Goal: Task Accomplishment & Management: Use online tool/utility

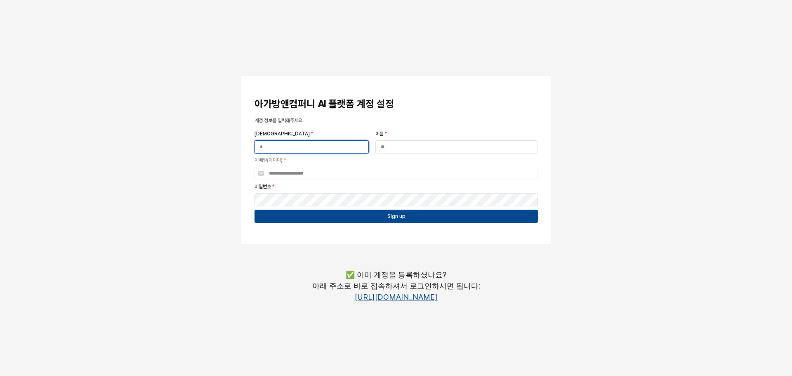
click at [309, 146] on input "성 *" at bounding box center [311, 147] width 113 height 12
type input "*"
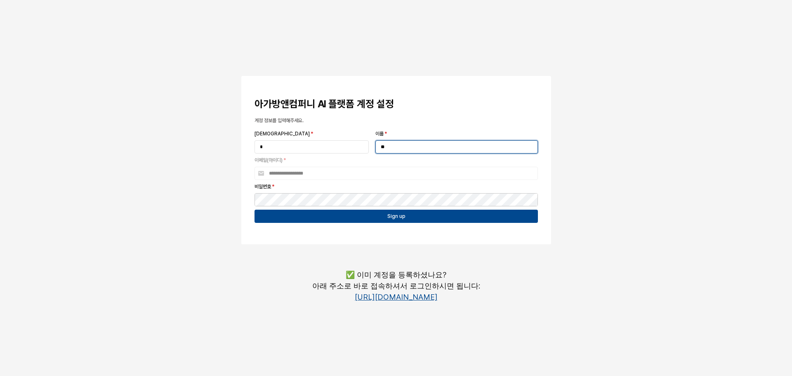
type input "**"
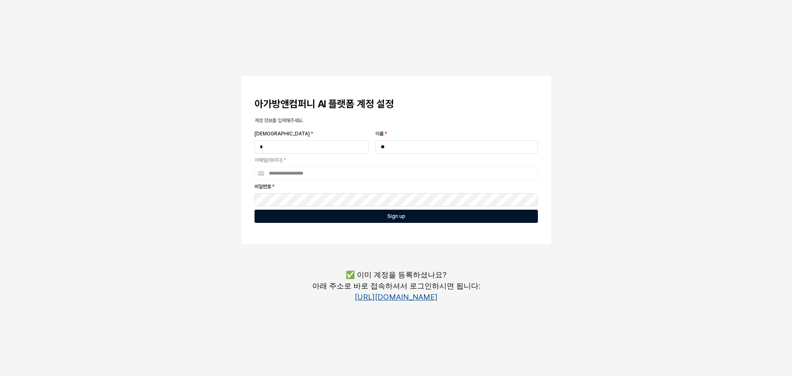
click at [360, 213] on div "Sign up" at bounding box center [396, 216] width 276 height 12
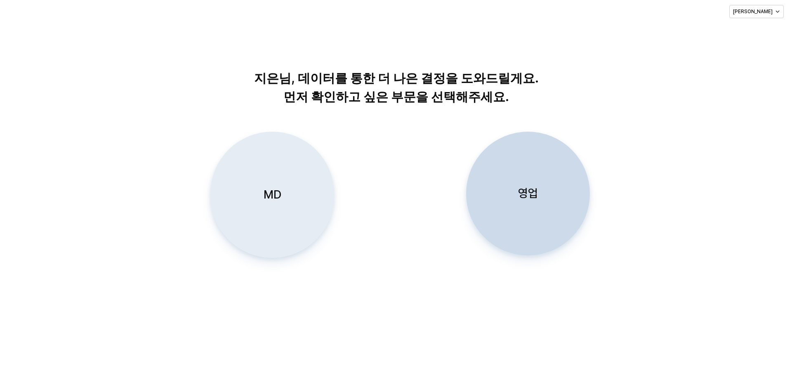
click at [268, 196] on p "MD" at bounding box center [273, 194] width 18 height 15
click at [225, 170] on div "MD" at bounding box center [272, 194] width 116 height 125
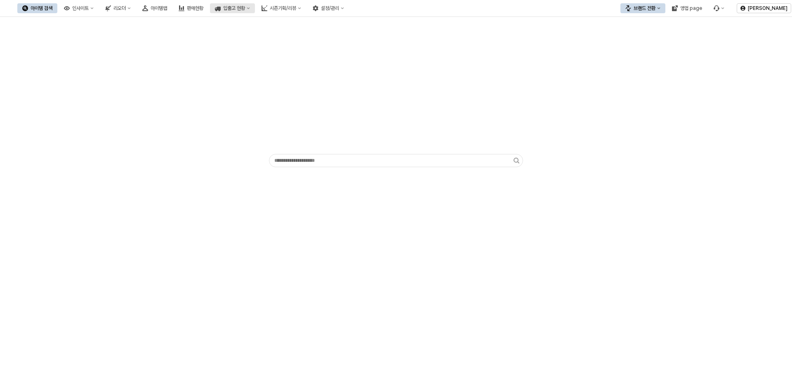
click at [245, 8] on div "입출고 현황" at bounding box center [234, 8] width 22 height 6
click at [203, 5] on div "판매현황" at bounding box center [195, 8] width 17 height 6
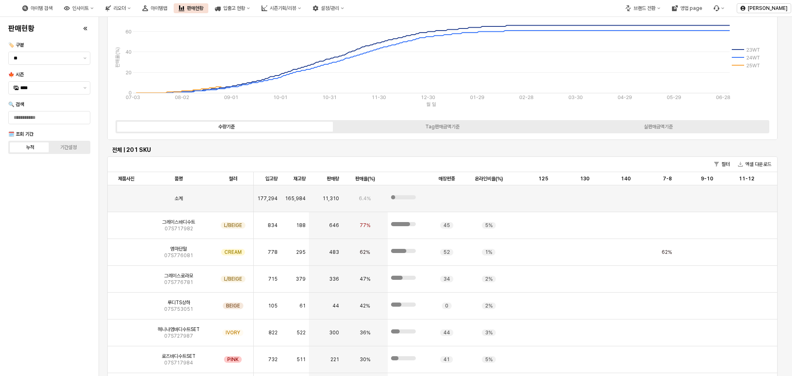
scroll to position [41, 0]
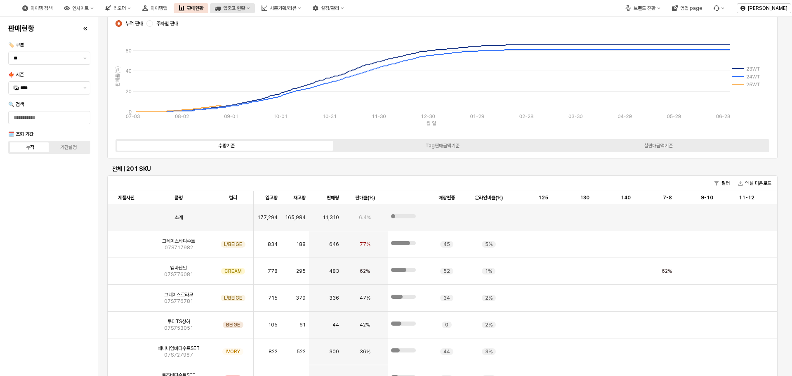
click at [255, 12] on button "입출고 현황" at bounding box center [232, 8] width 45 height 10
click at [296, 8] on div "시즌기획/리뷰" at bounding box center [283, 8] width 26 height 6
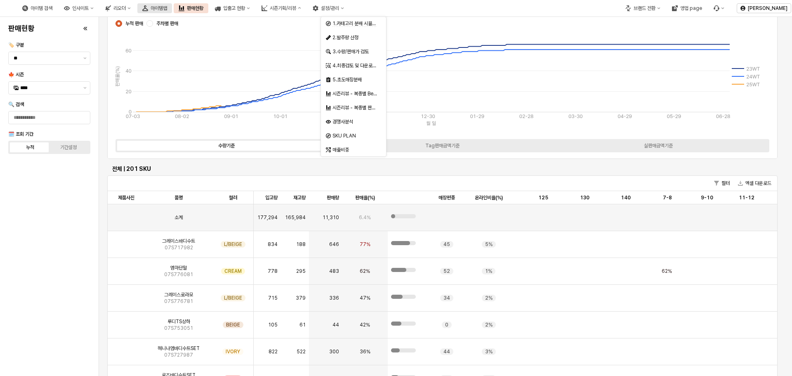
click at [172, 12] on button "아이템맵" at bounding box center [154, 8] width 35 height 10
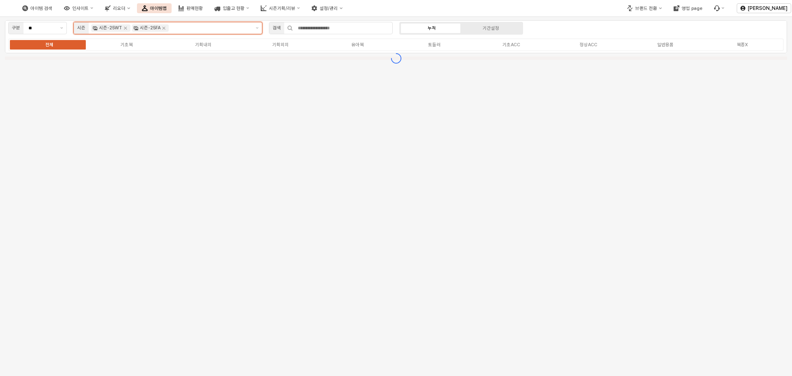
click at [168, 30] on div "시즌-25FA" at bounding box center [150, 28] width 38 height 9
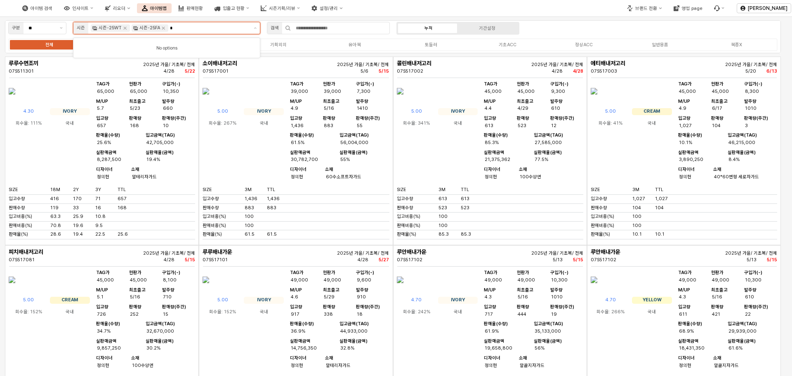
type input "*"
click at [619, 26] on div "구분 ** 시즌 시즌-25WT 시즌-25FA * 검색 누적 기간설정 전체 기초복 기획내의 기획외의 유아복 토들러 기초ACC 정상ACC 일반용품…" at bounding box center [393, 36] width 776 height 33
click at [752, 43] on label "복종X" at bounding box center [737, 44] width 76 height 7
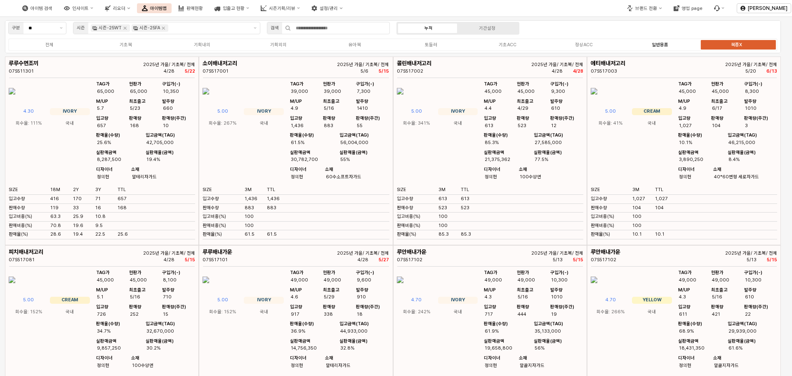
click at [678, 47] on label "일반용품" at bounding box center [660, 44] width 76 height 7
click at [664, 44] on div "일반용품" at bounding box center [660, 44] width 17 height 5
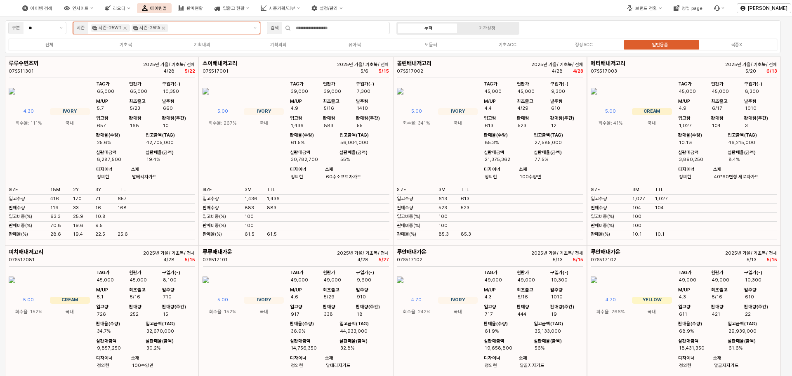
click at [163, 32] on div "시즌-25FA" at bounding box center [150, 28] width 38 height 9
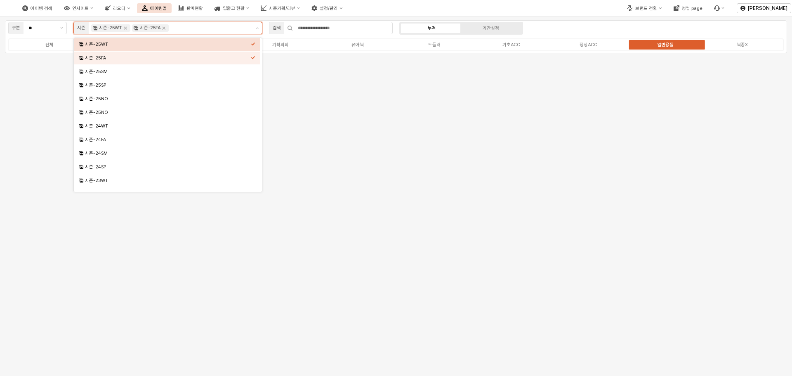
click at [119, 29] on div "시즌-25WT" at bounding box center [110, 27] width 23 height 7
click at [124, 28] on icon "Remove 시즌-25WT" at bounding box center [125, 28] width 7 height 7
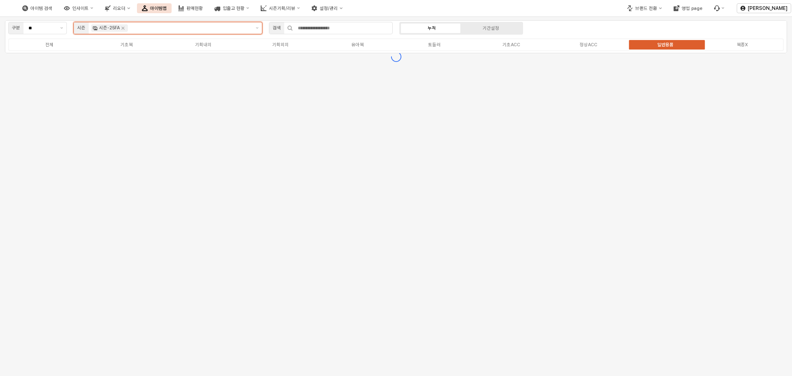
click at [124, 28] on icon "Remove 시즌-25FA" at bounding box center [123, 28] width 7 height 7
click at [258, 29] on button "제안 사항 표시" at bounding box center [257, 28] width 9 height 12
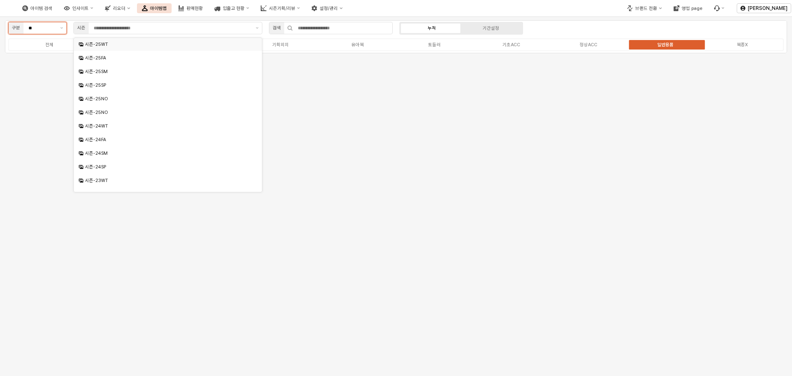
click at [51, 32] on div "**" at bounding box center [40, 28] width 33 height 12
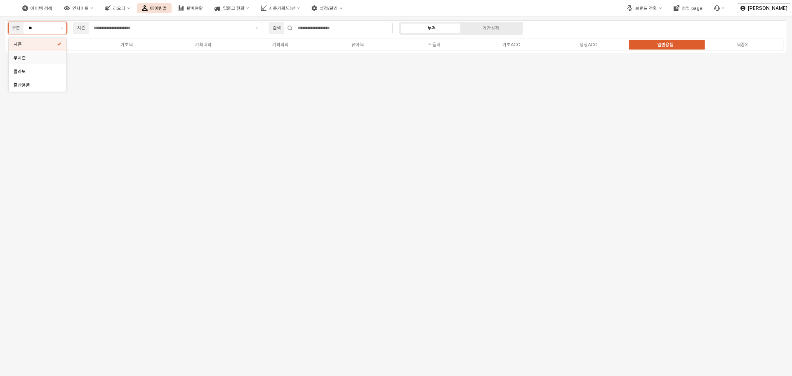
click at [48, 59] on div "무시즌" at bounding box center [35, 58] width 43 height 6
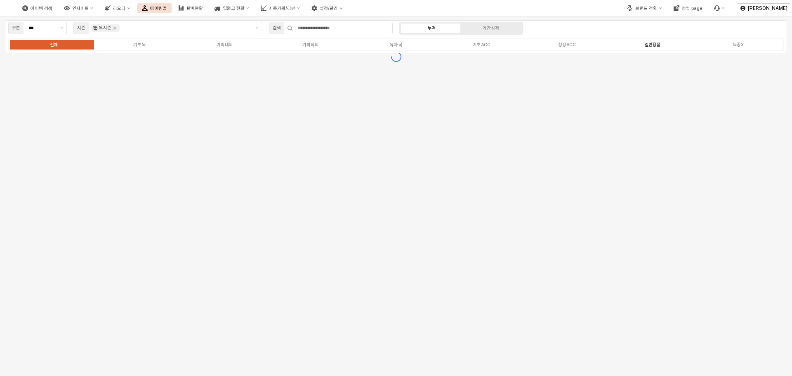
click at [675, 47] on label "일반용품" at bounding box center [652, 44] width 85 height 7
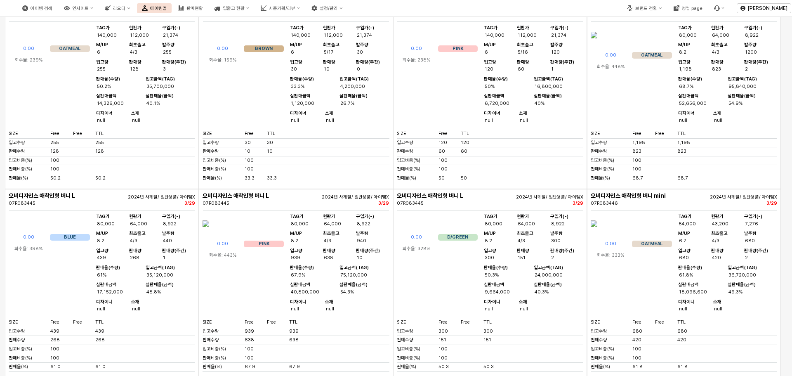
scroll to position [3095, 0]
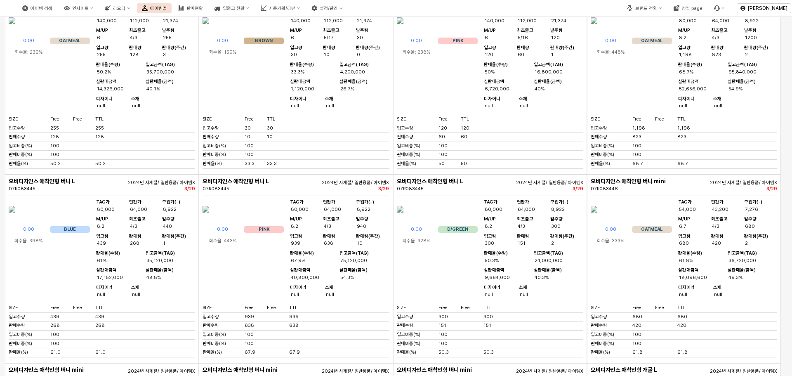
drag, startPoint x: 623, startPoint y: 67, endPoint x: 586, endPoint y: 73, distance: 37.5
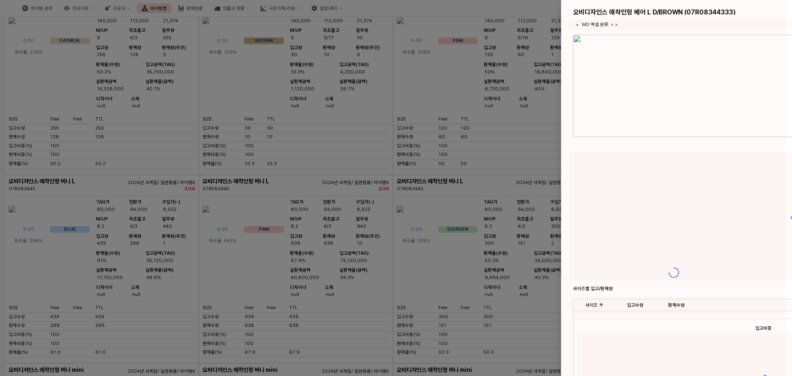
click at [623, 71] on div at bounding box center [674, 272] width 225 height 545
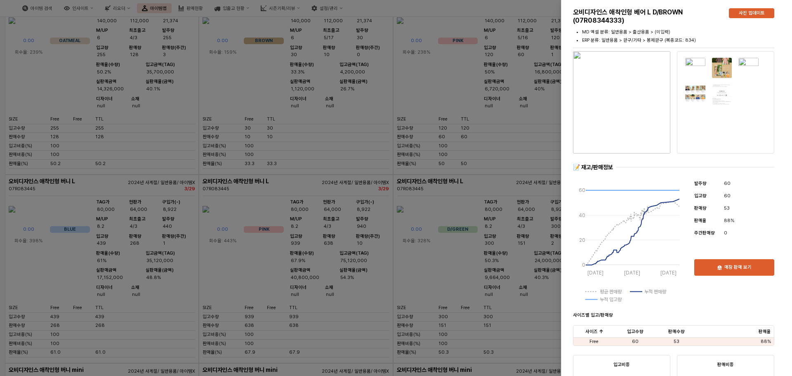
click at [515, 28] on div at bounding box center [396, 188] width 792 height 376
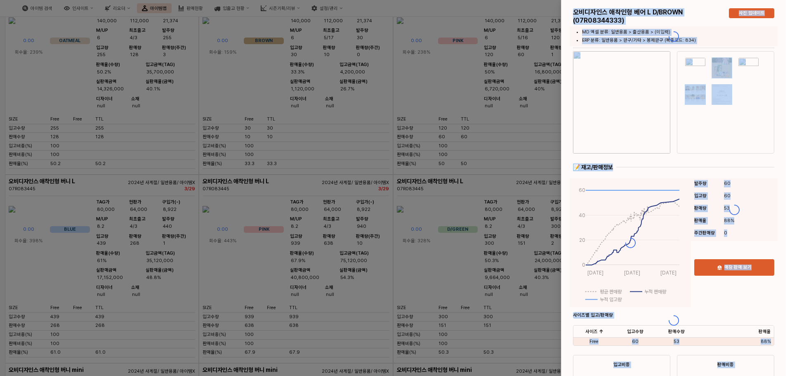
click at [601, 70] on div "오비디자인스 애착인형 베어 L D/BROWN (07R08344333) 사진 업데이트 MD 엑셀 분류: 일반용품 > 출산용품 > (미입력) ER…" at bounding box center [676, 188] width 231 height 376
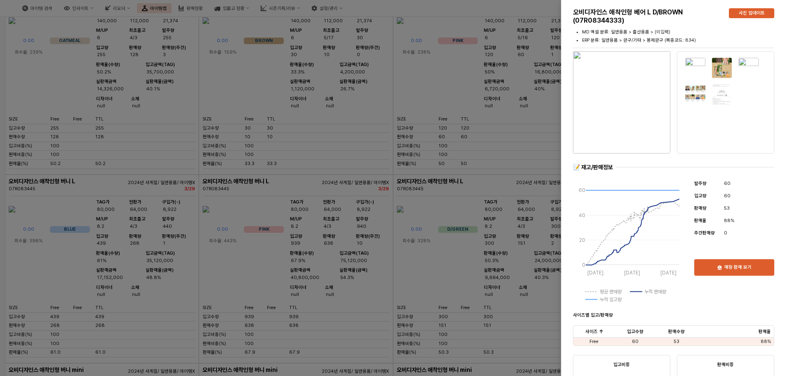
click at [503, 92] on div at bounding box center [396, 188] width 792 height 376
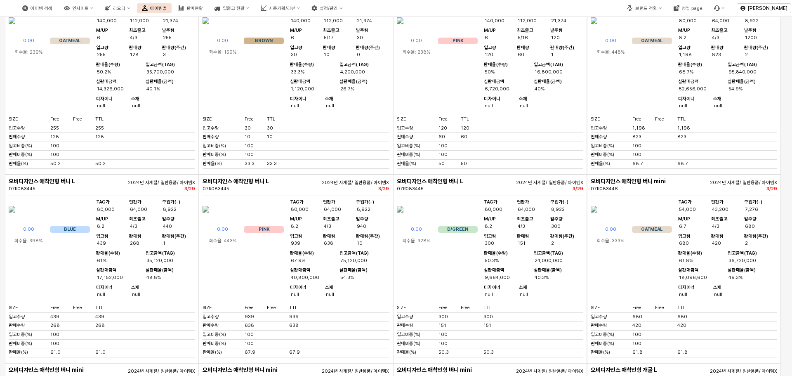
drag, startPoint x: 626, startPoint y: 71, endPoint x: 591, endPoint y: 71, distance: 35.1
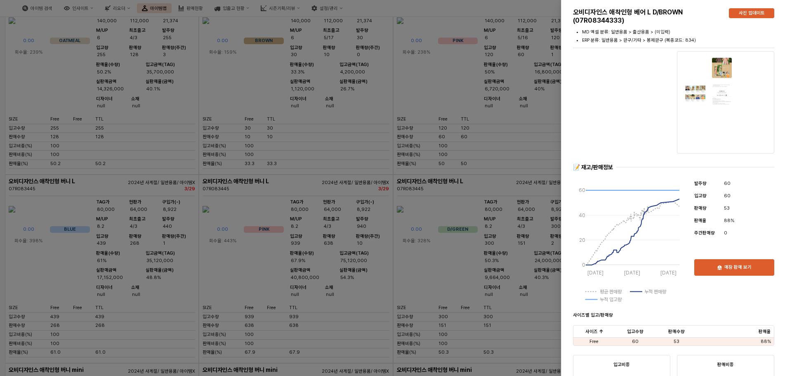
click at [474, 261] on div at bounding box center [396, 188] width 792 height 376
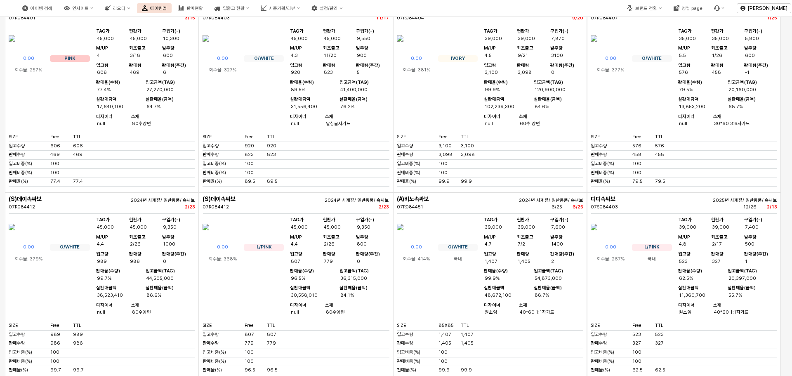
scroll to position [0, 0]
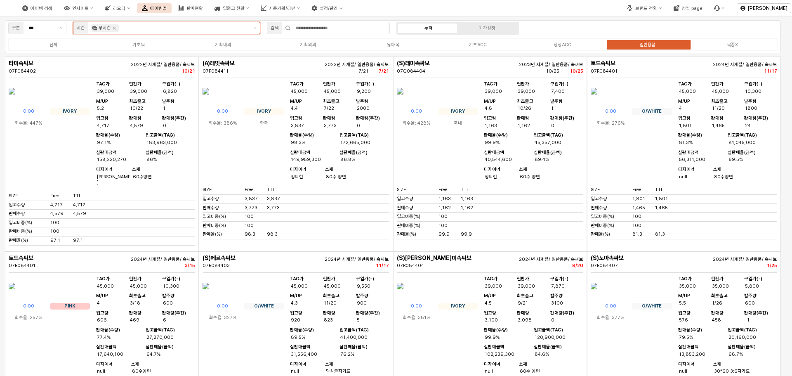
click at [118, 27] on div "무시즌" at bounding box center [105, 28] width 30 height 9
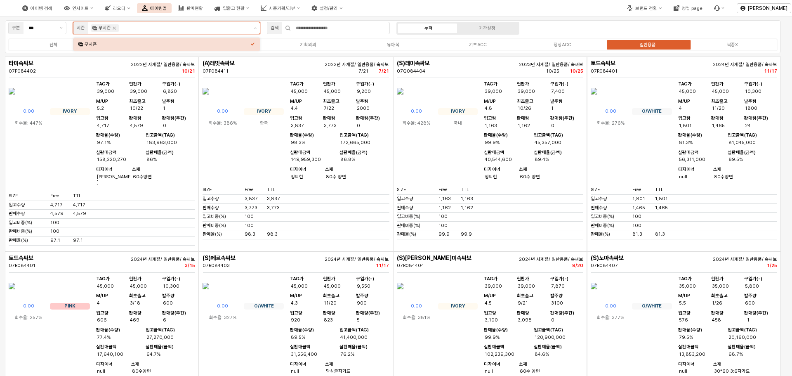
click at [124, 26] on input "App Frame" at bounding box center [184, 27] width 127 height 7
click at [53, 30] on input "***" at bounding box center [41, 27] width 26 height 7
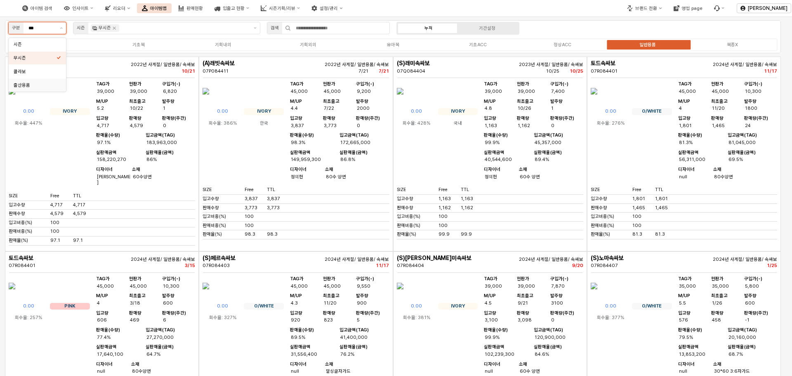
click at [39, 86] on div "출산용품" at bounding box center [35, 85] width 43 height 6
type input "****"
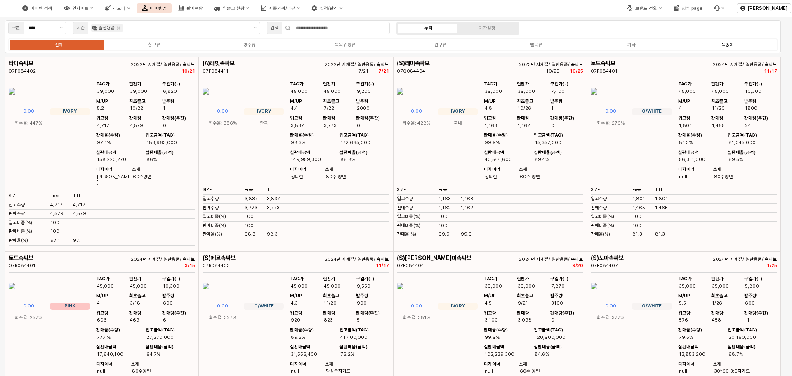
click at [730, 47] on div "복종X" at bounding box center [727, 44] width 11 height 5
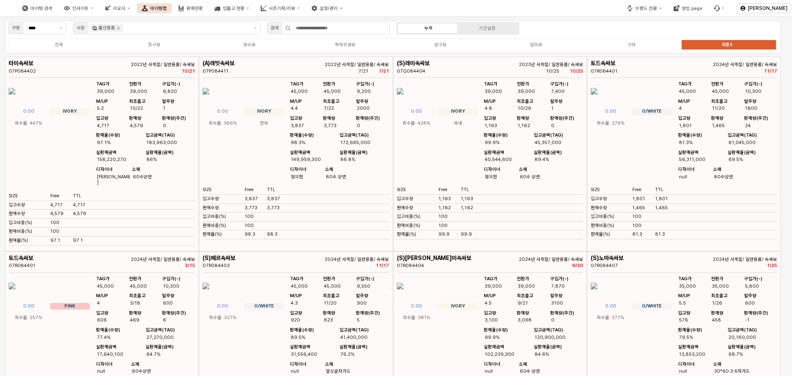
click at [729, 46] on div "복종X" at bounding box center [727, 44] width 11 height 5
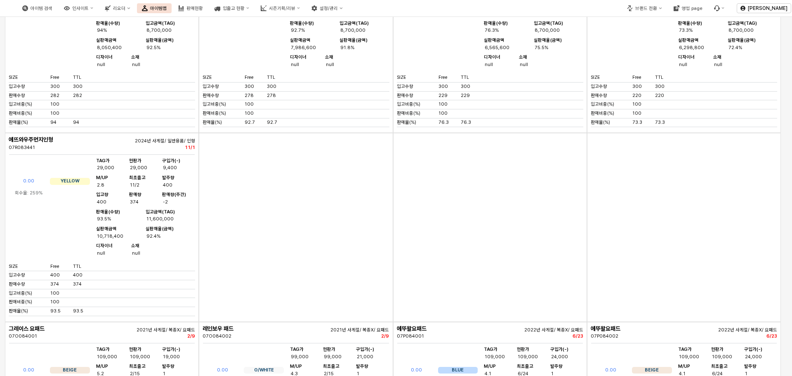
scroll to position [1651, 0]
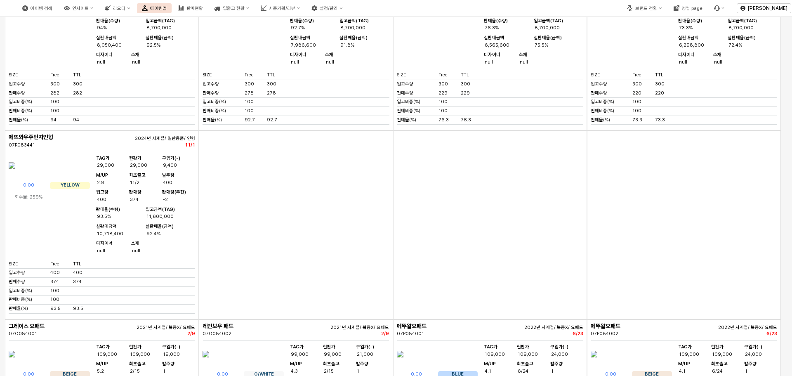
drag, startPoint x: 238, startPoint y: 70, endPoint x: 199, endPoint y: 71, distance: 39.2
click at [199, 71] on div "에뜨와우주먼지인형 07R083441 2024년 사계절/ 일반용품/ 인형 11/1 0.00 GREEN 회수율: 257% TAG가 29,000 현…" at bounding box center [296, 36] width 194 height 189
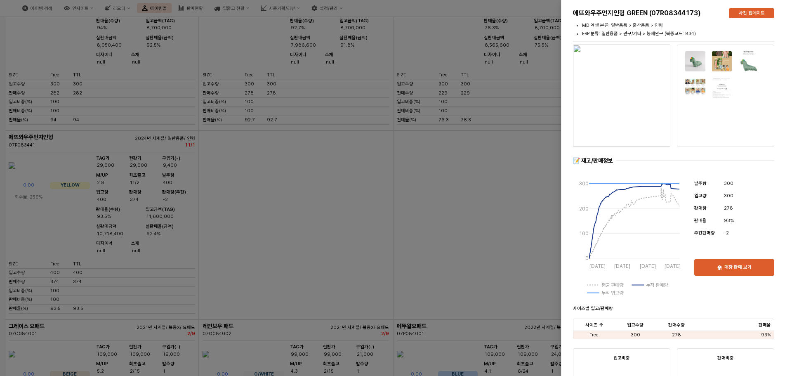
click at [401, 293] on div at bounding box center [396, 188] width 792 height 376
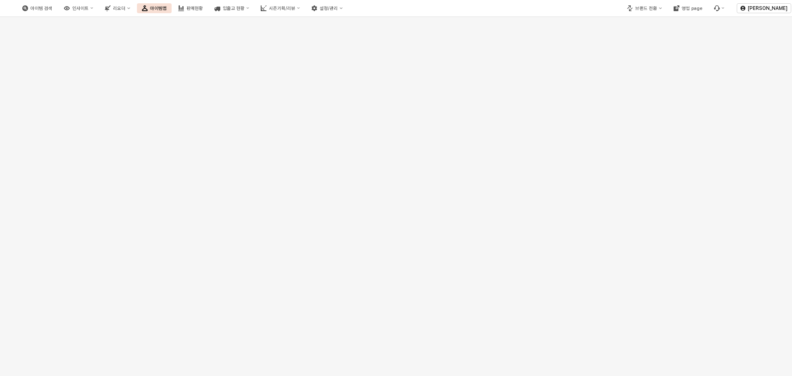
scroll to position [9490, 0]
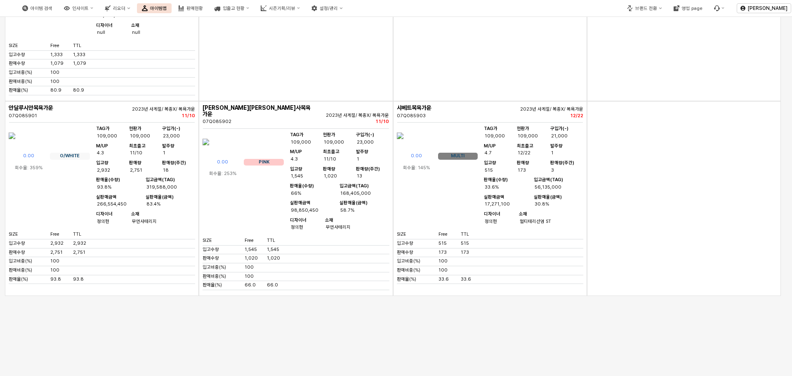
scroll to position [8747, 0]
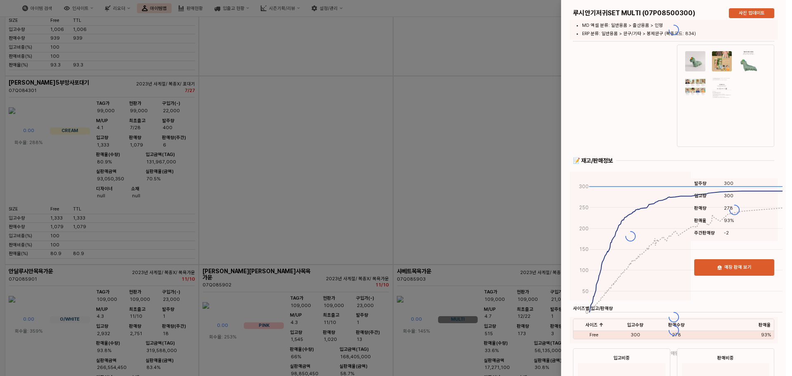
scroll to position [8871, 0]
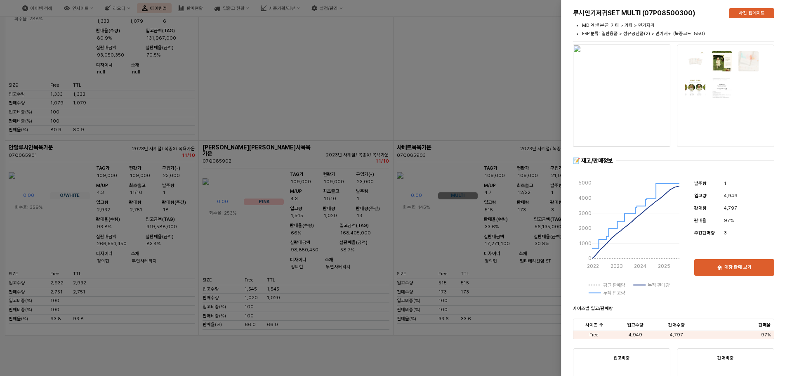
click at [435, 285] on div at bounding box center [396, 188] width 792 height 376
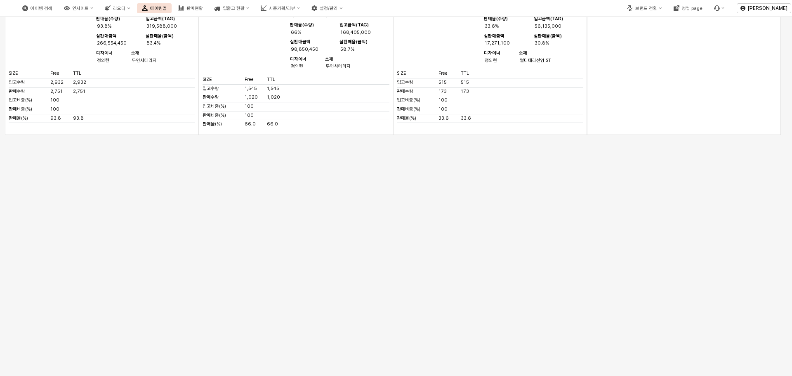
scroll to position [9159, 0]
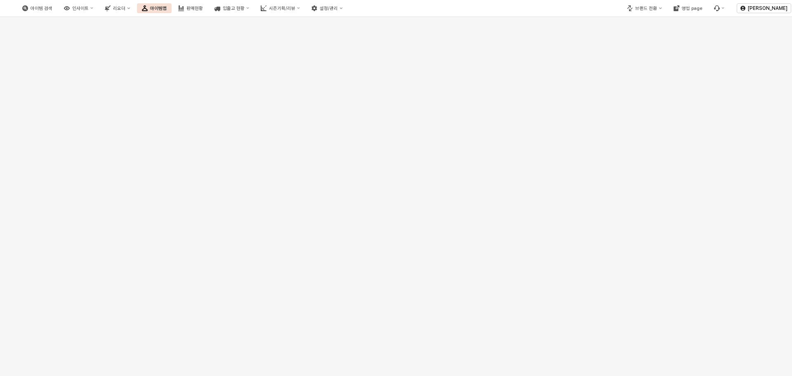
scroll to position [9613, 0]
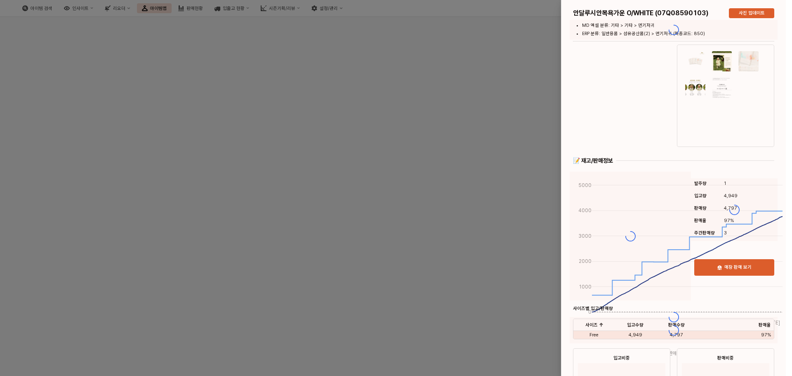
scroll to position [9324, 0]
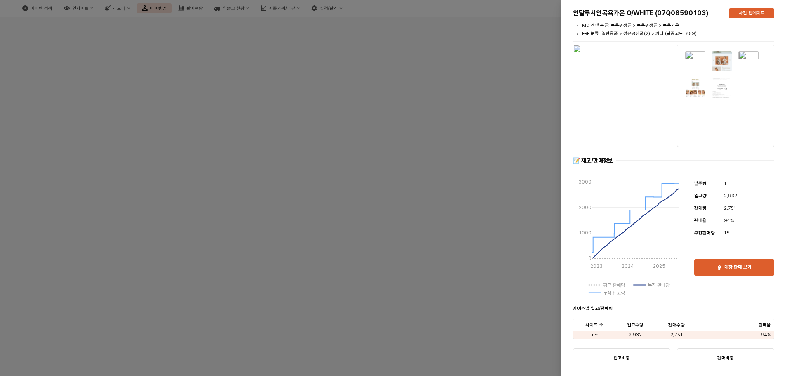
click at [440, 143] on div at bounding box center [396, 188] width 792 height 376
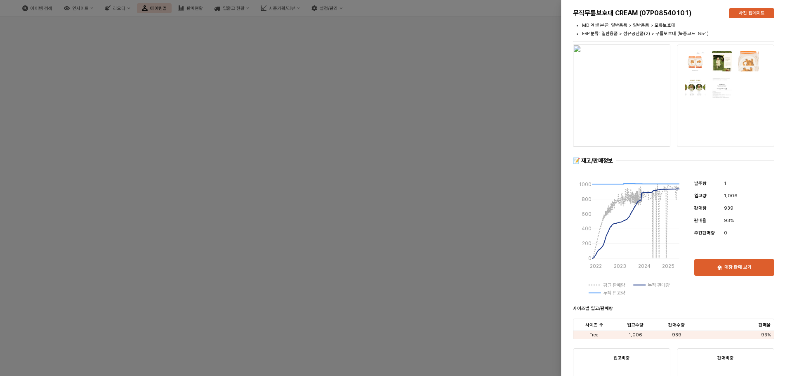
click at [255, 254] on div at bounding box center [396, 188] width 792 height 376
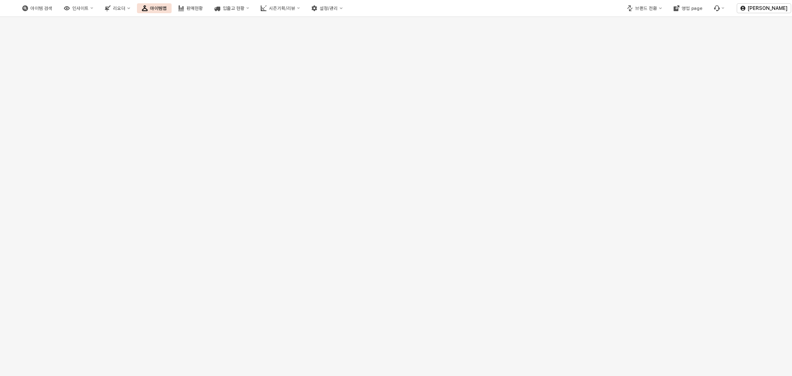
scroll to position [9366, 0]
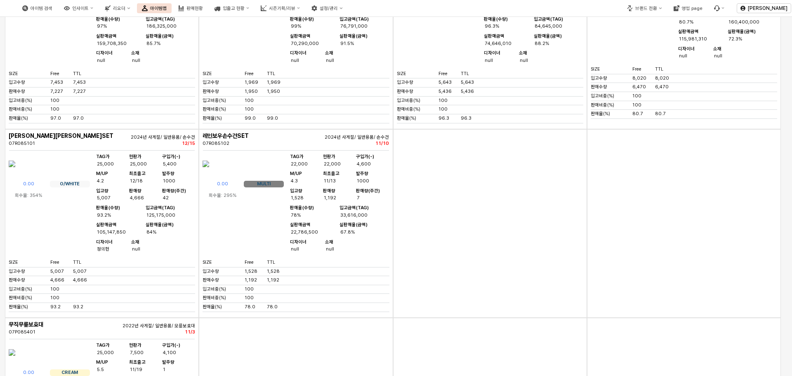
scroll to position [8210, 0]
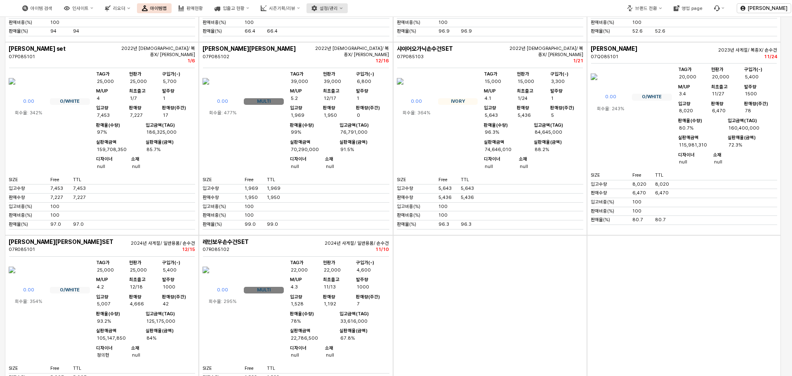
click at [338, 9] on div "설정/관리" at bounding box center [329, 8] width 18 height 5
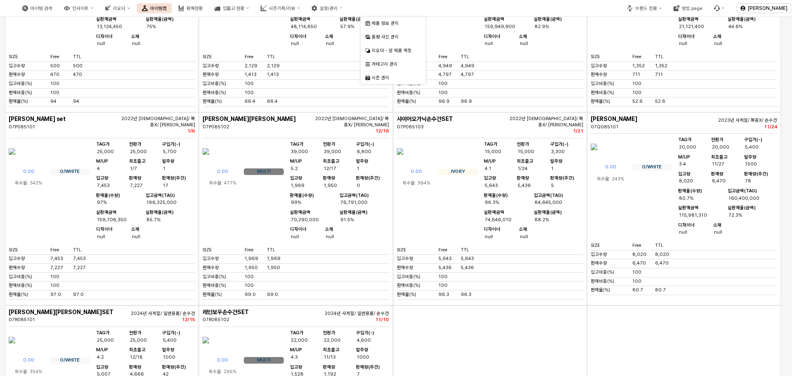
scroll to position [8086, 0]
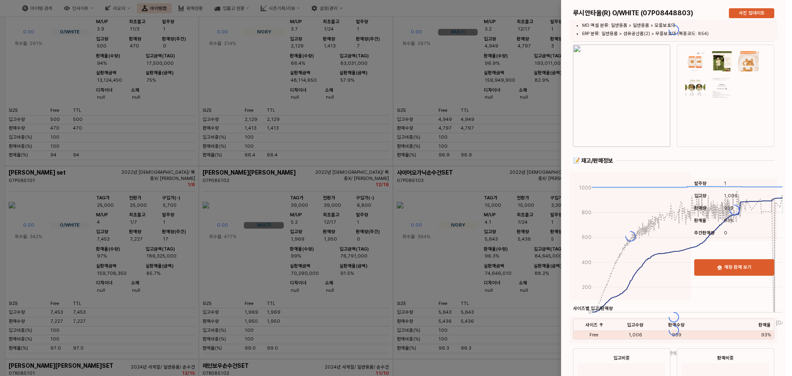
click at [707, 86] on div "루시안타올(R) O/WHITE (07P08448803) 사진 업데이트 MD 엑셀 분류: 일반용품 > 일반용품 > 모릎보호대 ERP 분류: 일반…" at bounding box center [676, 188] width 231 height 376
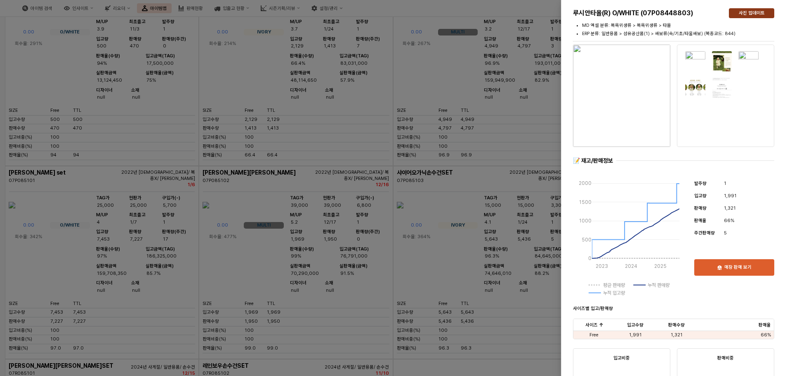
click at [755, 12] on p "사진 업데이트" at bounding box center [752, 13] width 26 height 6
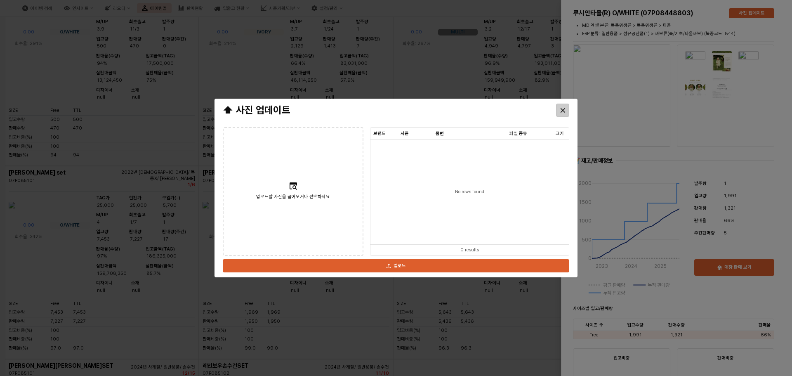
click at [563, 110] on icon "Close" at bounding box center [562, 110] width 5 height 5
